Goal: Check status

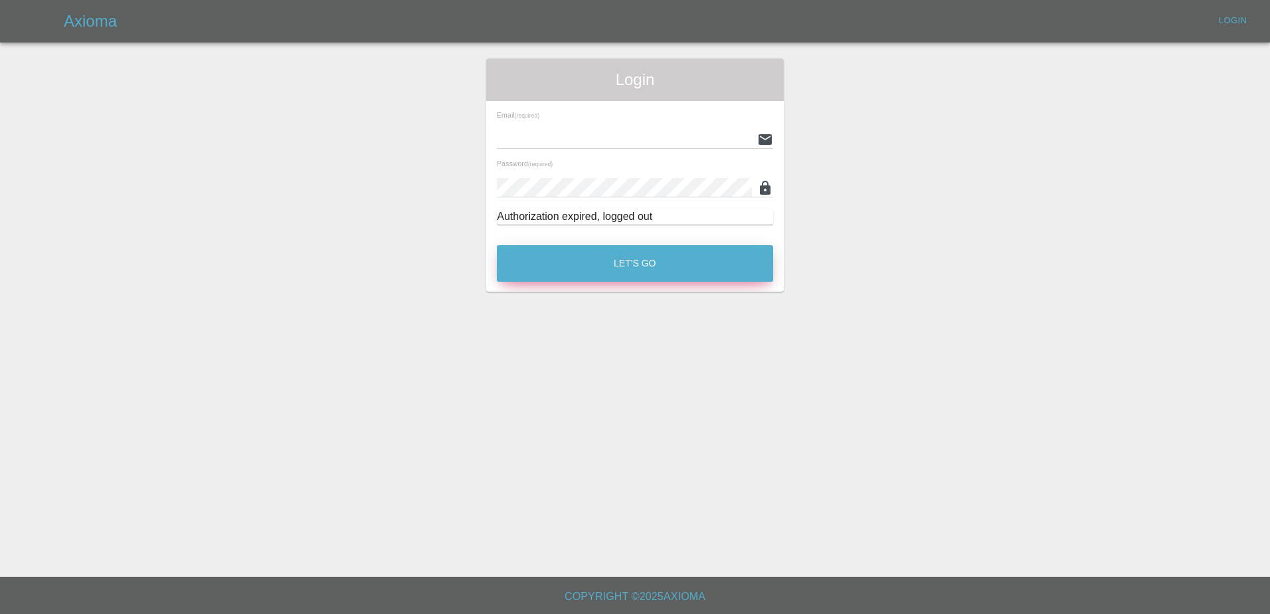
type input "[EMAIL_ADDRESS][PERSON_NAME][DOMAIN_NAME]"
click at [597, 270] on button "Let's Go" at bounding box center [635, 263] width 276 height 37
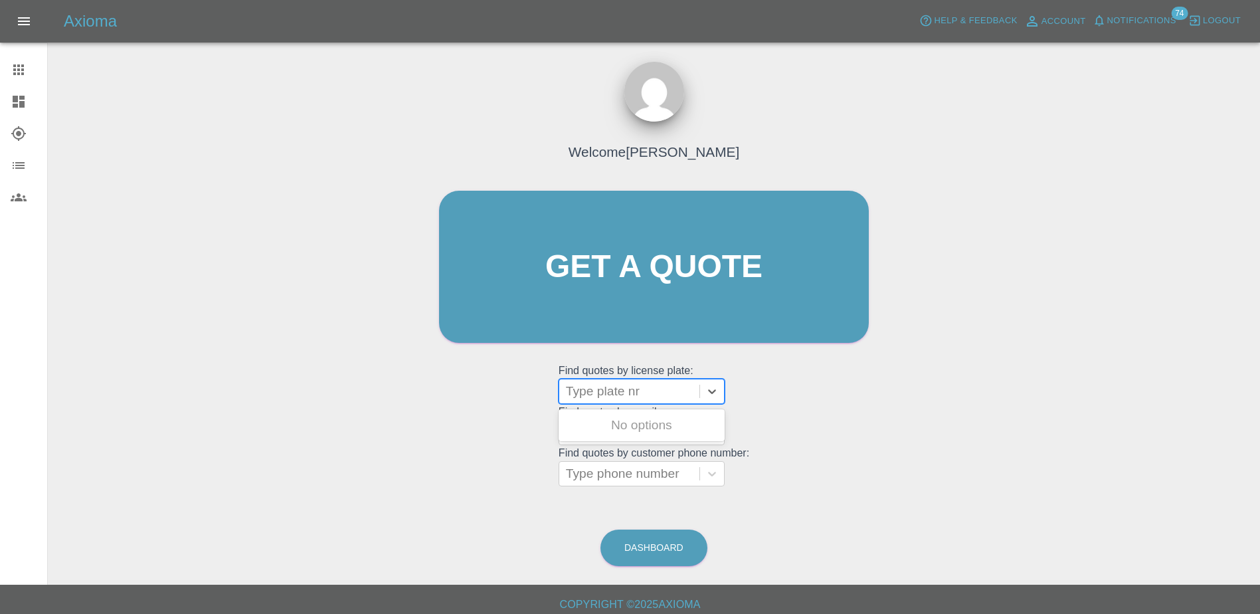
click at [636, 391] on div at bounding box center [629, 391] width 127 height 19
paste input "OW24YPG"
type input "OW24YPG"
click at [643, 424] on div "OW24YPG, Awaiting Repair" at bounding box center [641, 433] width 166 height 42
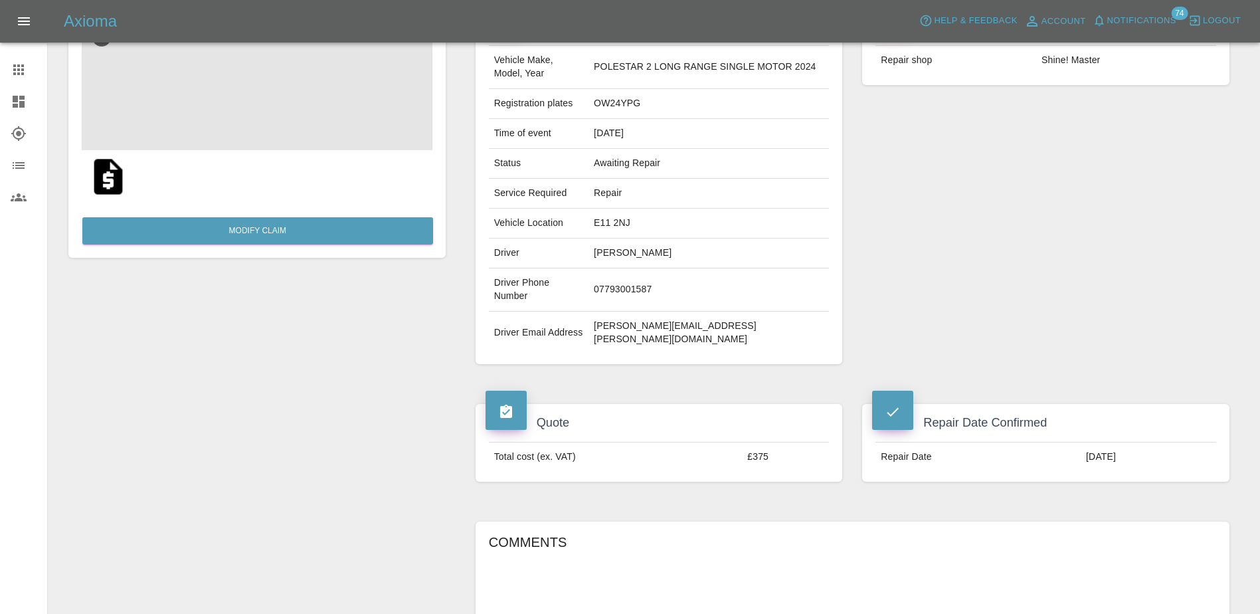
scroll to position [199, 0]
